Goal: Information Seeking & Learning: Learn about a topic

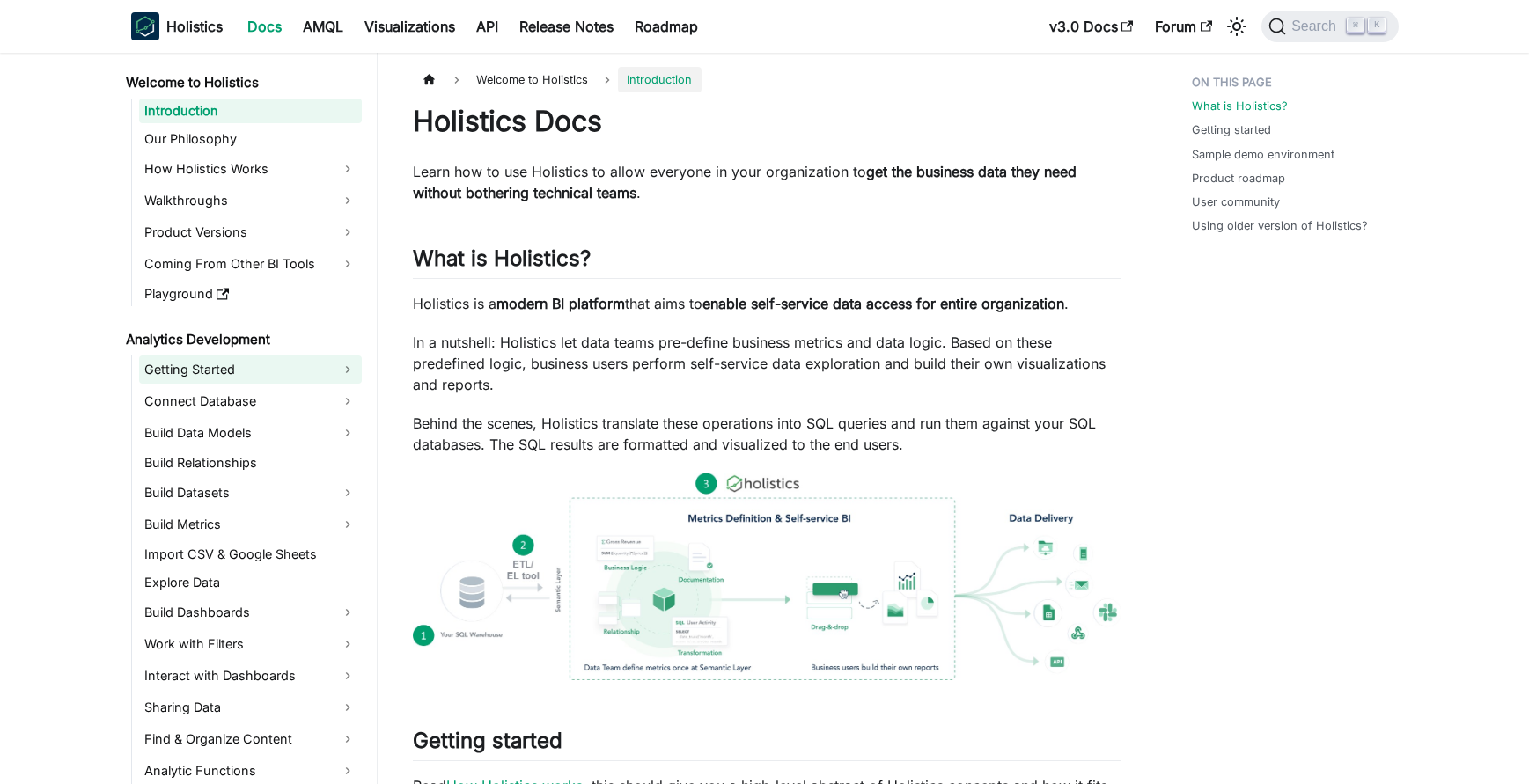
click at [260, 362] on link "Getting Started" at bounding box center [251, 369] width 223 height 28
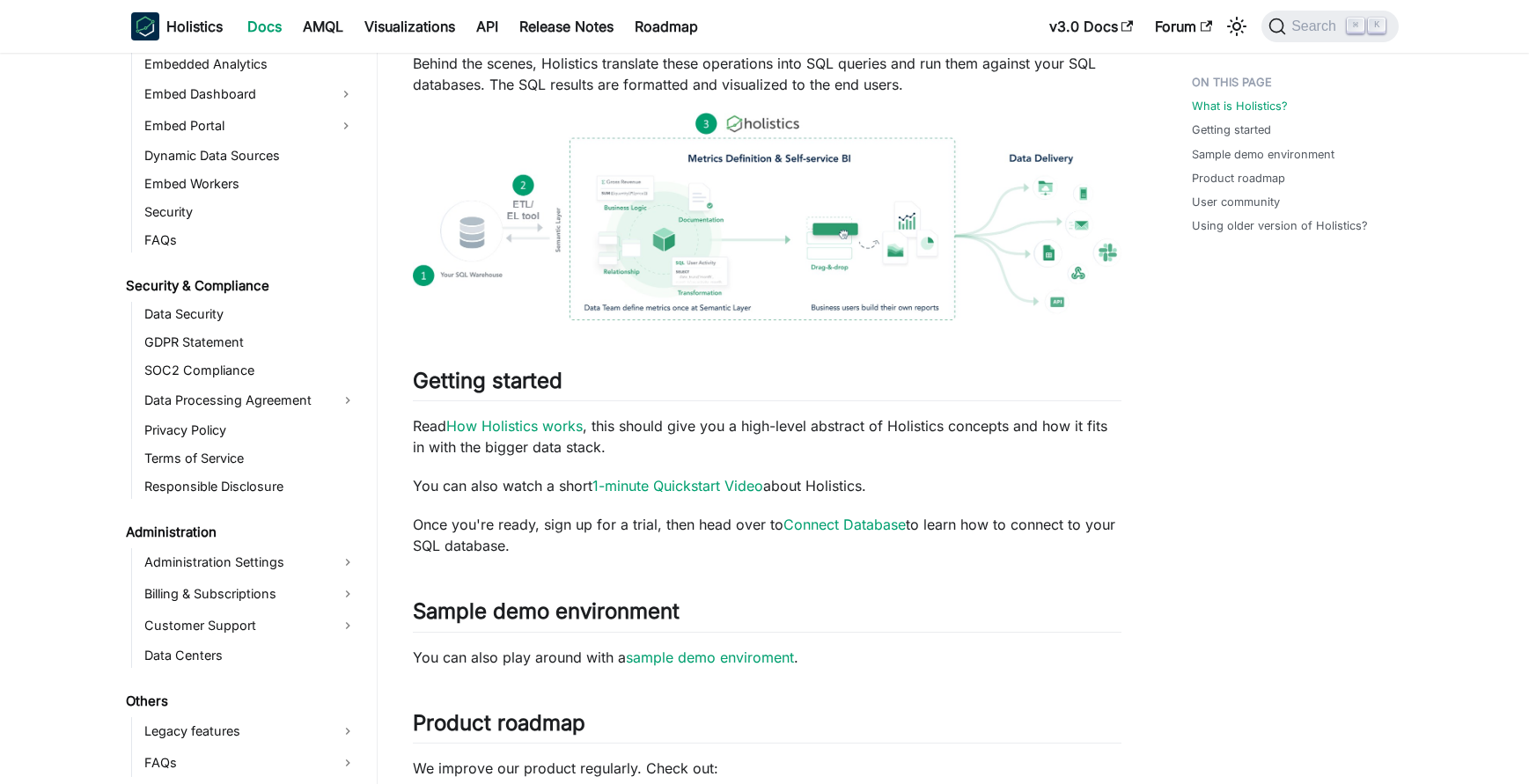
scroll to position [361, 0]
click at [744, 245] on img at bounding box center [767, 215] width 709 height 208
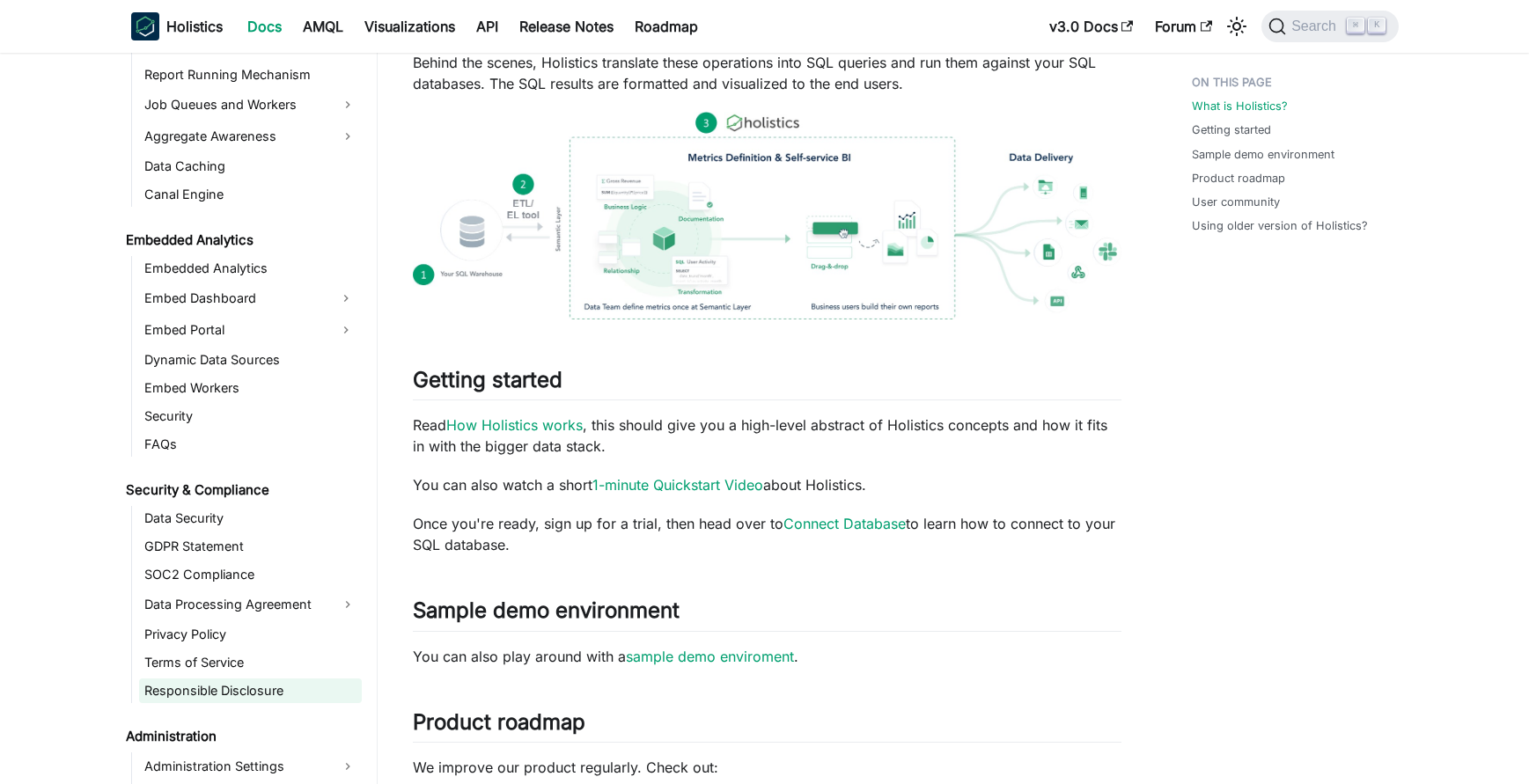
scroll to position [1796, 0]
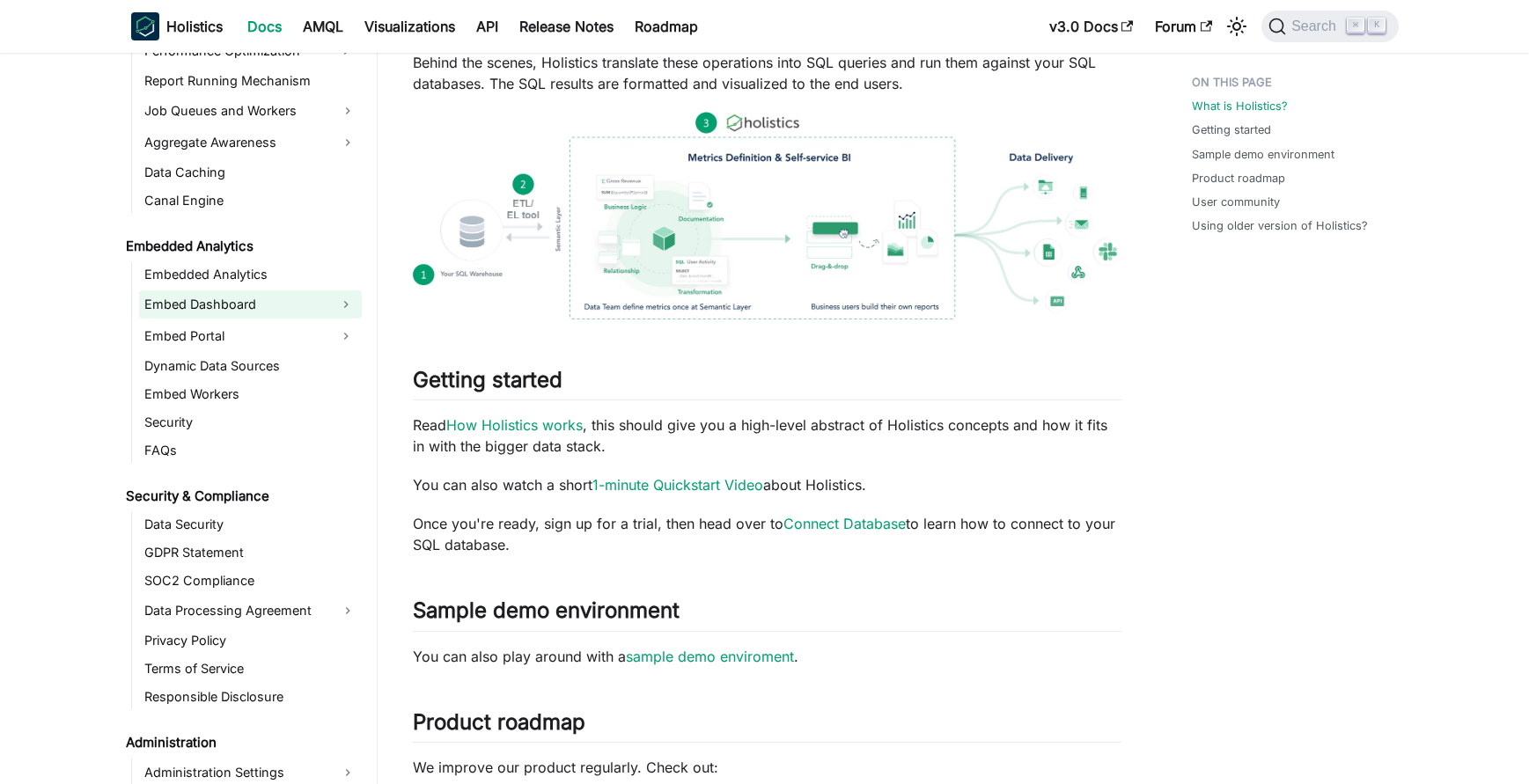
click at [255, 300] on link "Embed Dashboard" at bounding box center [235, 304] width 191 height 28
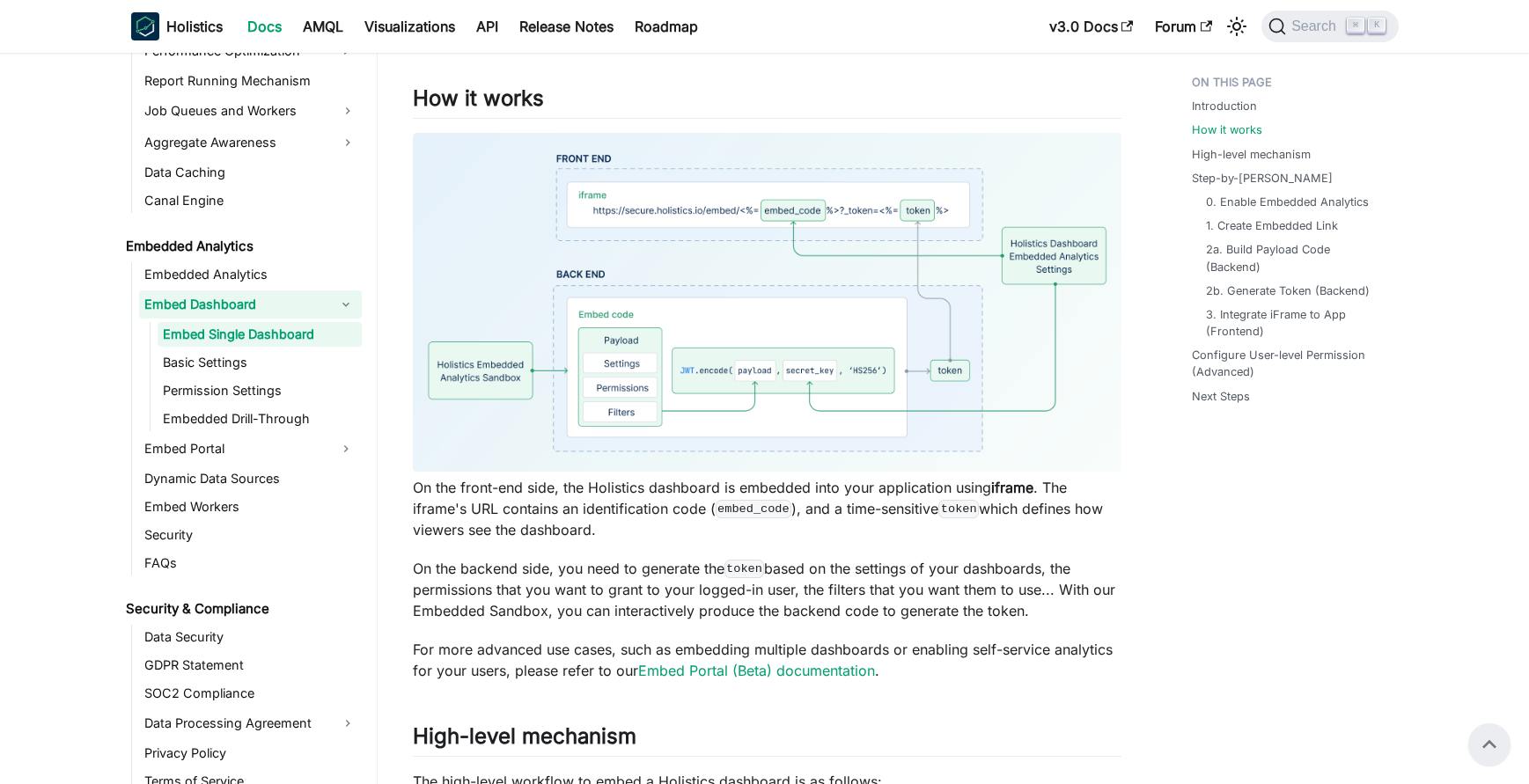
scroll to position [799, 0]
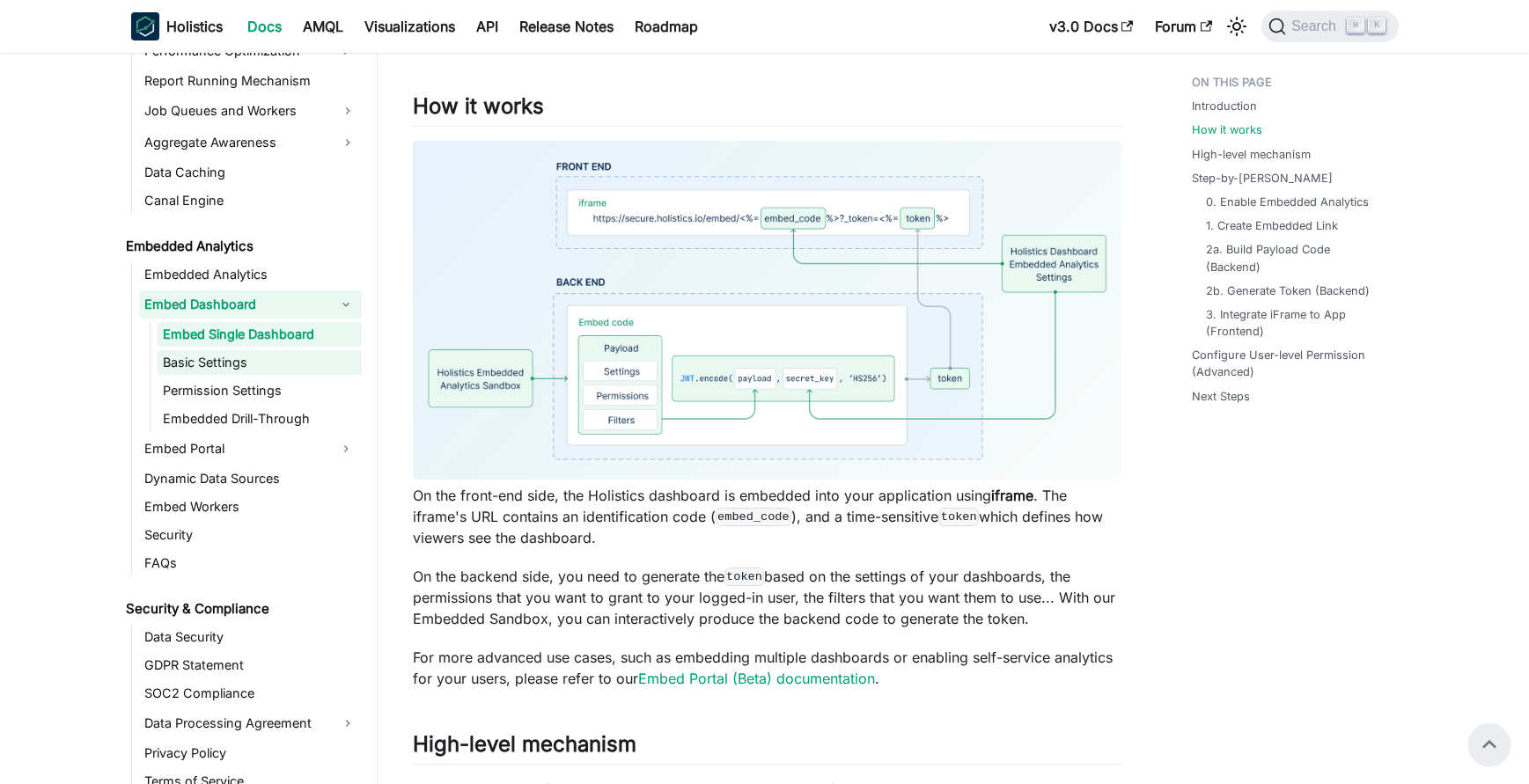
click at [242, 359] on link "Basic Settings" at bounding box center [259, 361] width 204 height 24
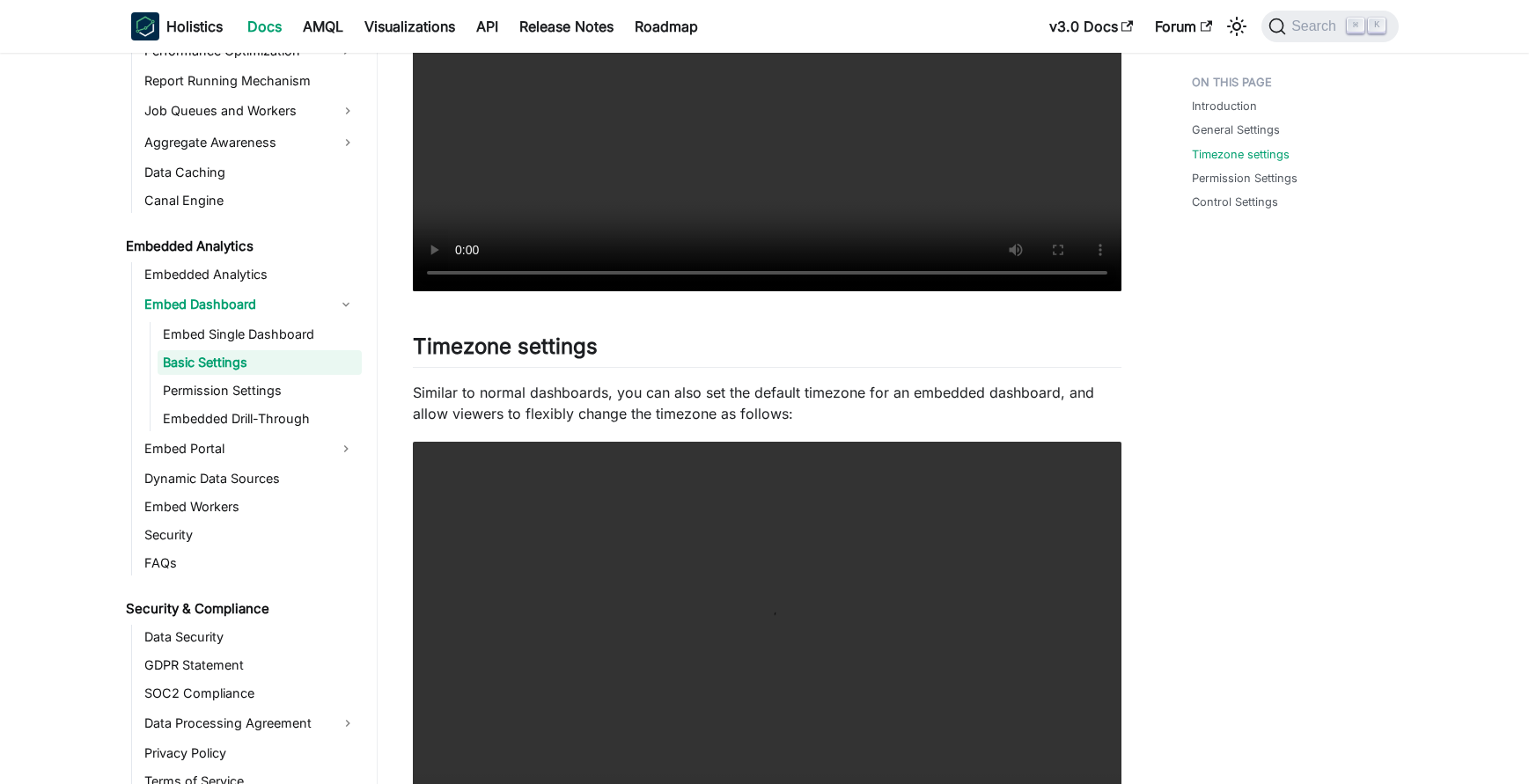
scroll to position [671, 0]
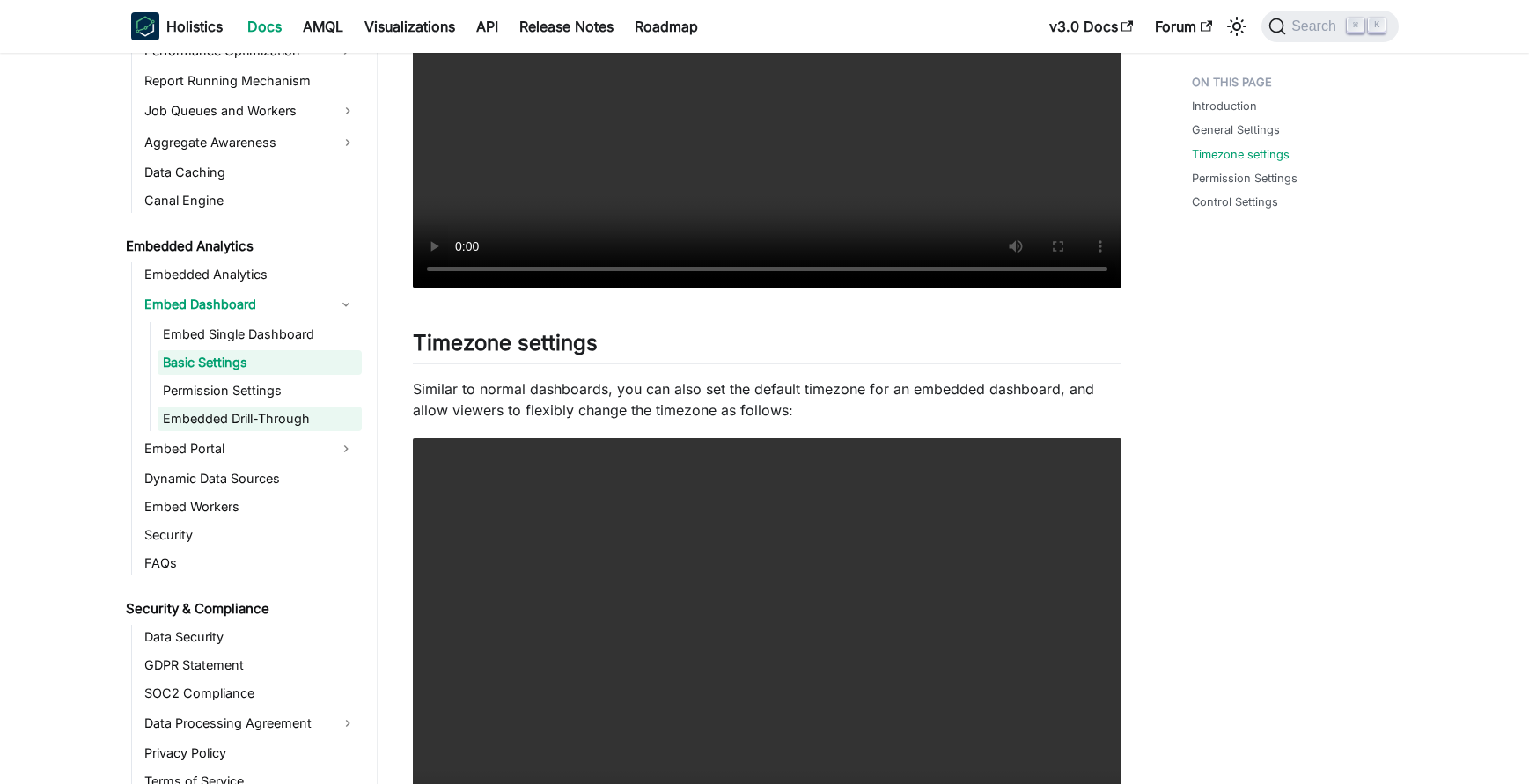
click at [260, 426] on link "Embedded Drill-Through" at bounding box center [259, 418] width 204 height 24
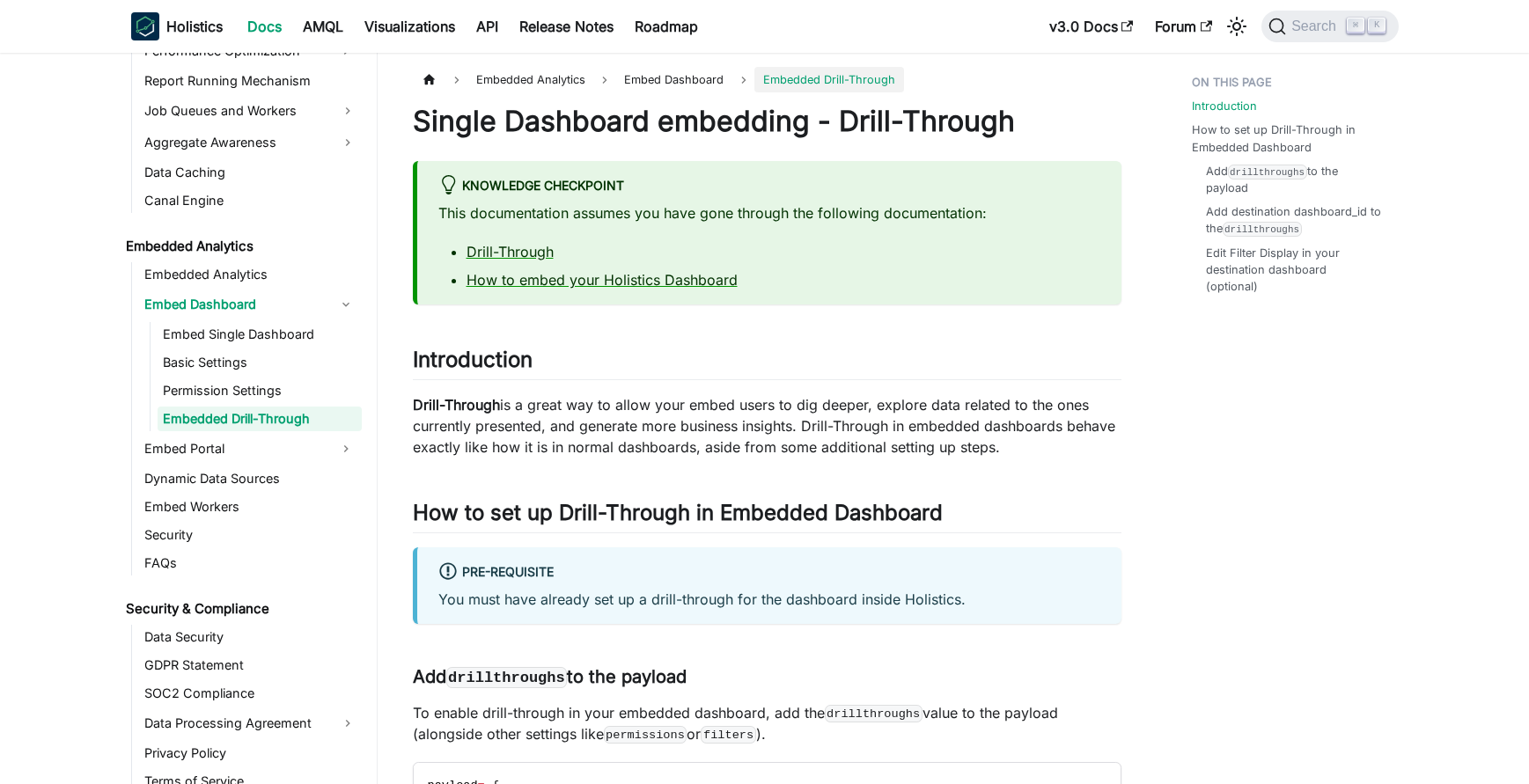
click at [577, 40] on div "Holistics Docs AMQL Visualizations API Release Notes Roadmap" at bounding box center [585, 26] width 908 height 39
click at [590, 13] on link "Release Notes" at bounding box center [567, 26] width 115 height 28
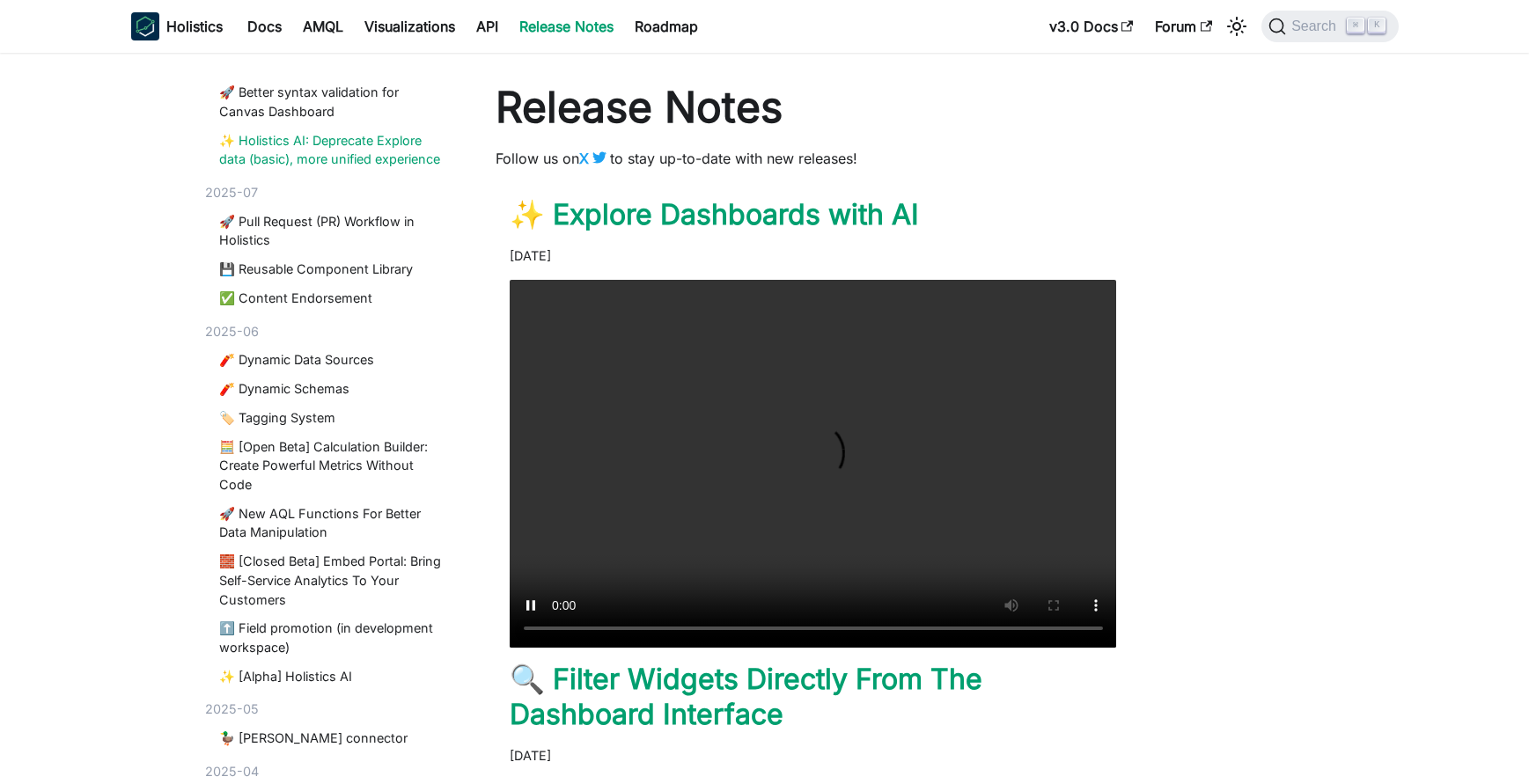
scroll to position [436, 0]
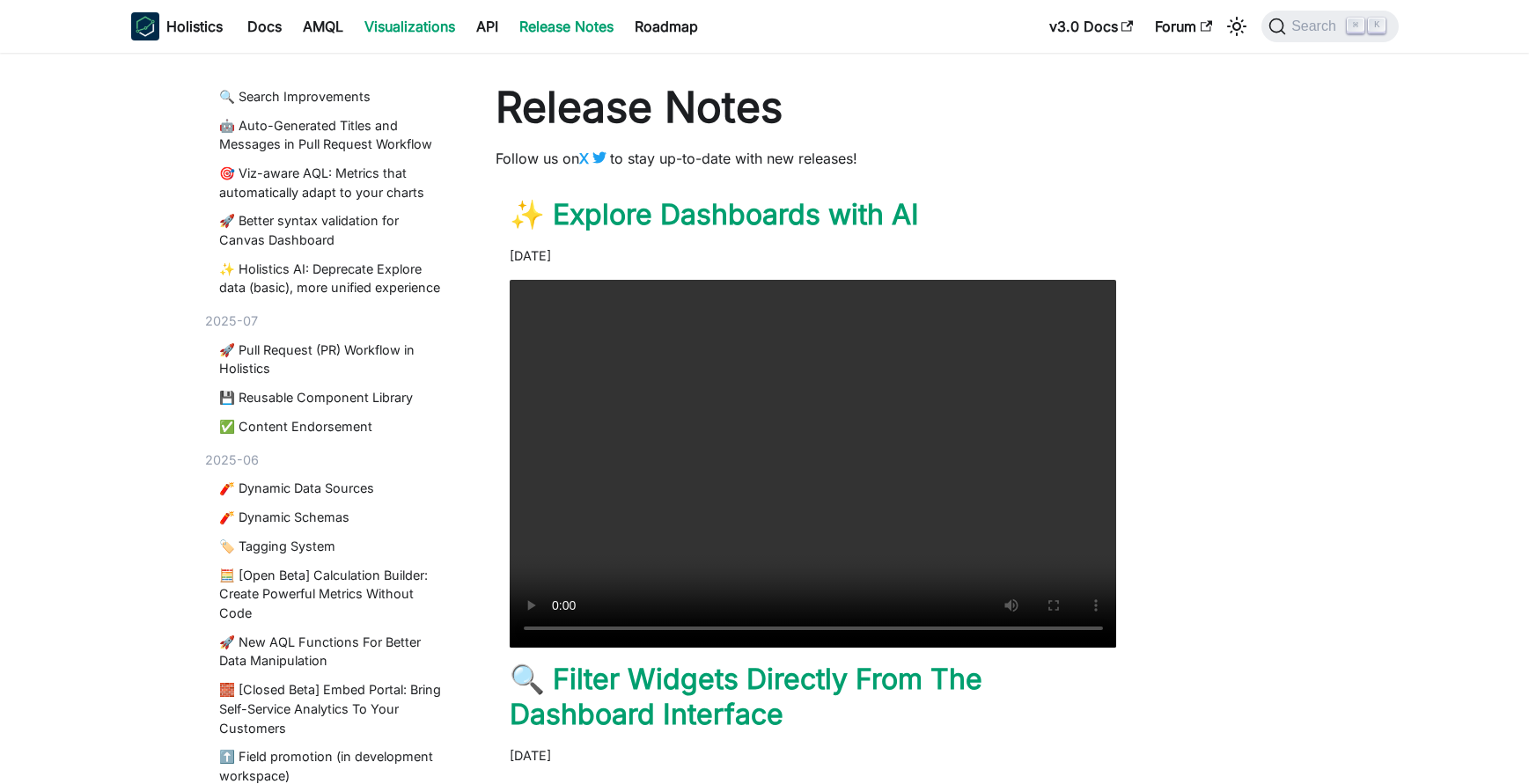
click at [400, 24] on link "Visualizations" at bounding box center [409, 26] width 112 height 28
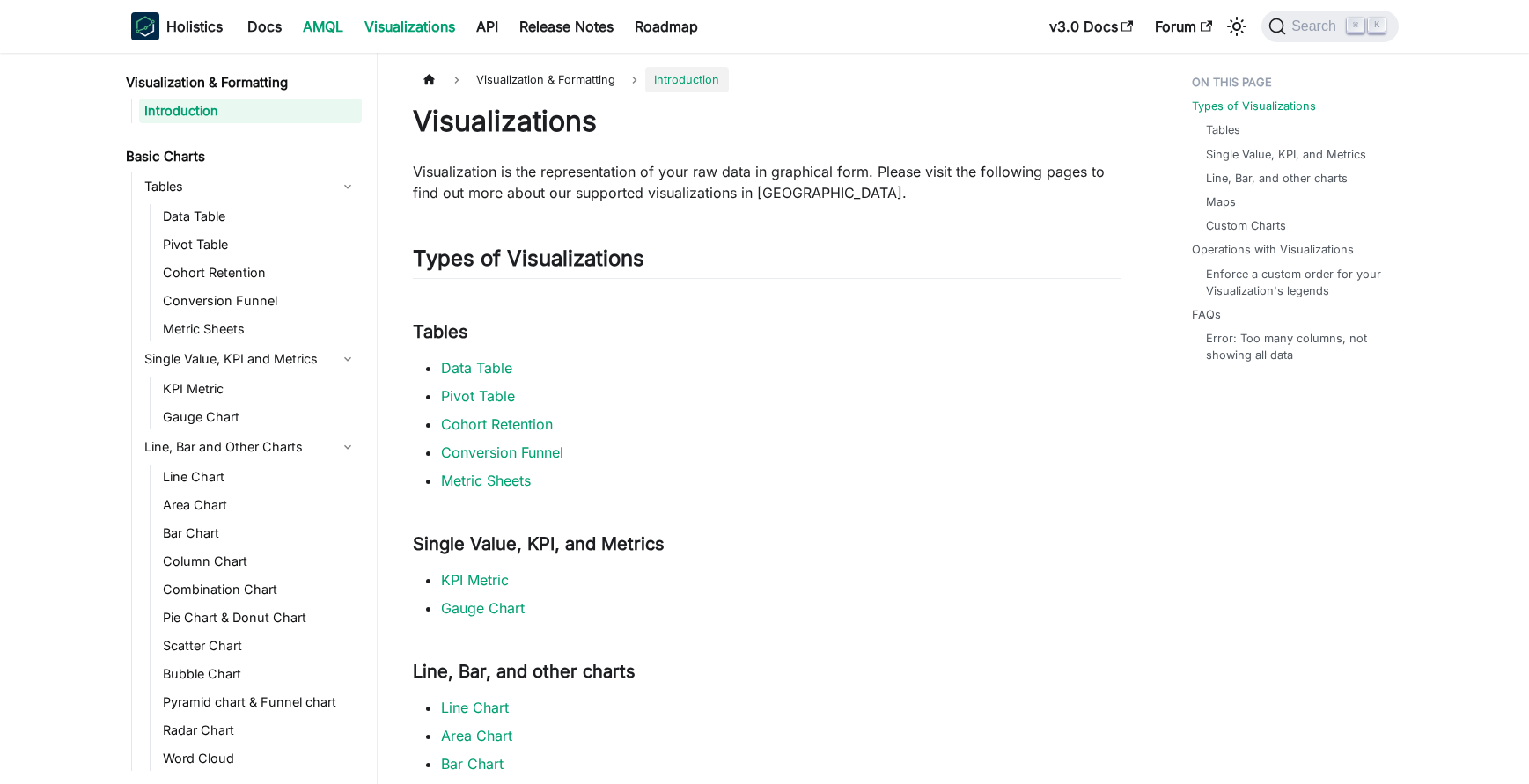
click at [324, 25] on link "AMQL" at bounding box center [323, 26] width 61 height 28
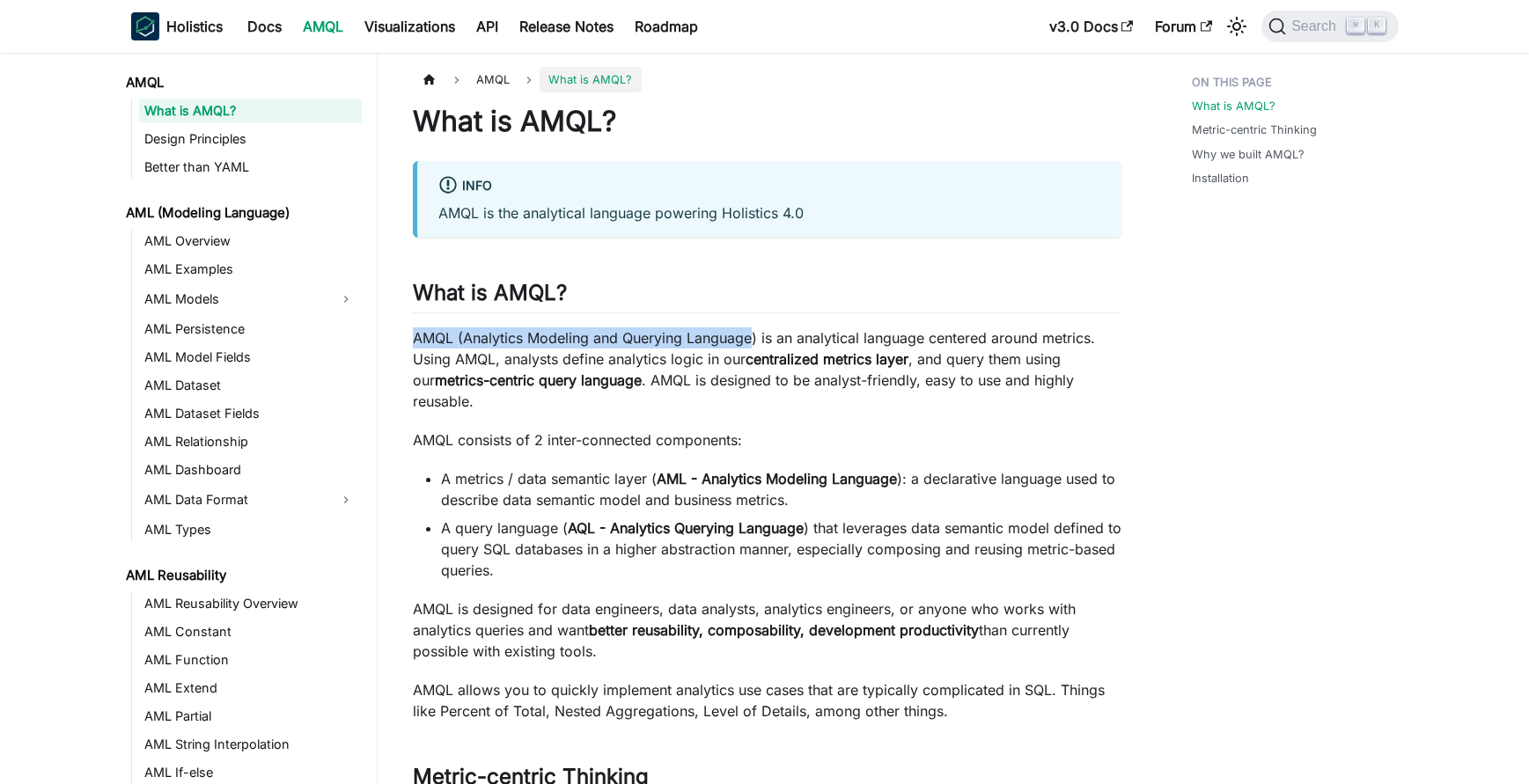
drag, startPoint x: 411, startPoint y: 336, endPoint x: 755, endPoint y: 346, distance: 344.1
click at [755, 346] on article "AMQL What is AMQL? On this page What is AMQL? info AMQL is the analytical langu…" at bounding box center [766, 773] width 737 height 1414
